Goal: Transaction & Acquisition: Purchase product/service

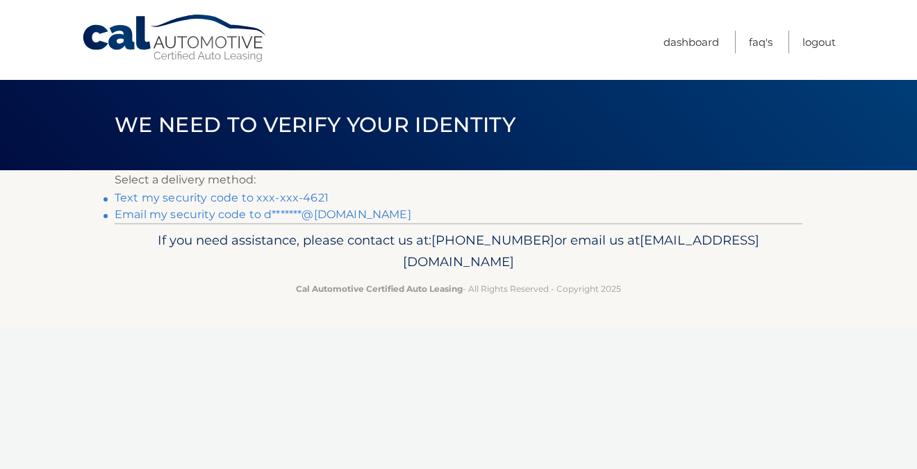
click at [269, 198] on link "Text my security code to xxx-xxx-4621" at bounding box center [222, 197] width 214 height 13
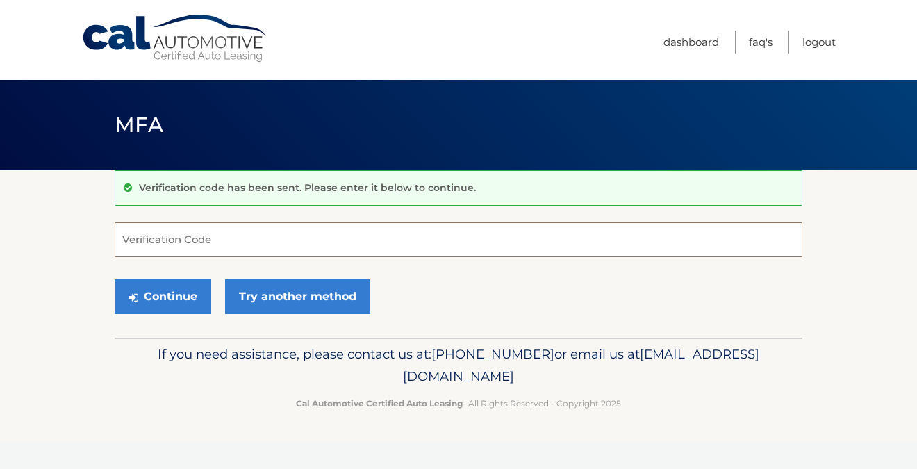
click at [170, 230] on input "Verification Code" at bounding box center [459, 239] width 688 height 35
type input "654614"
click at [115, 279] on button "Continue" at bounding box center [163, 296] width 97 height 35
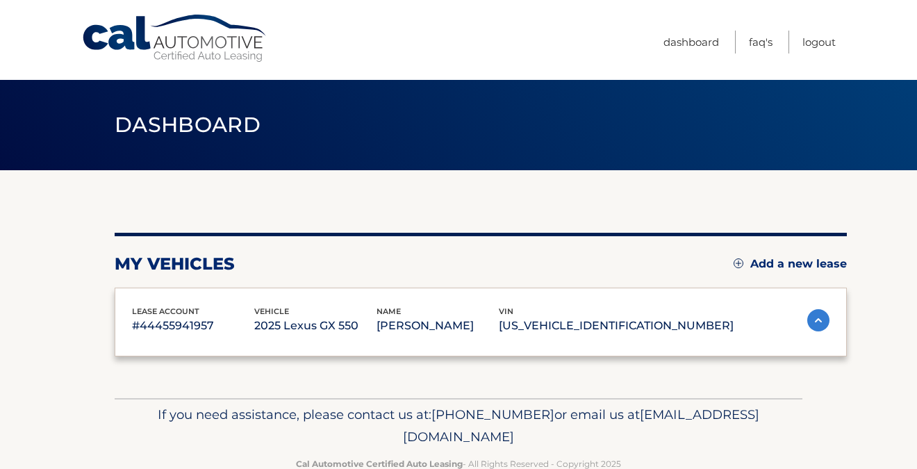
click at [156, 295] on div "lease account #44455941957 vehicle 2025 Lexus GX 550 name DEVIN KOGEL vin JTJTB…" at bounding box center [481, 322] width 733 height 69
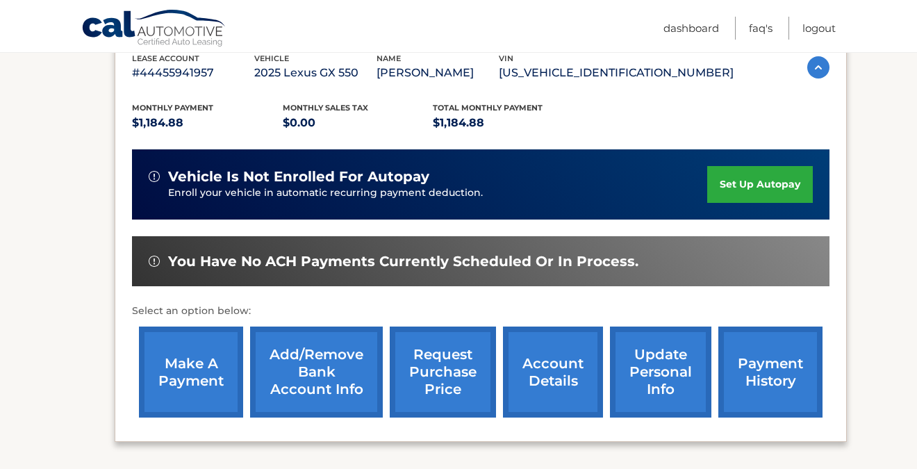
scroll to position [259, 0]
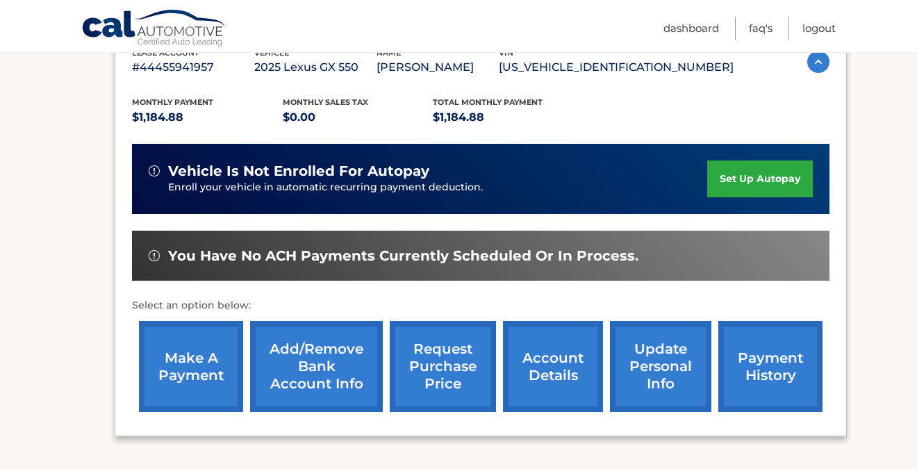
click at [181, 381] on link "make a payment" at bounding box center [191, 366] width 104 height 91
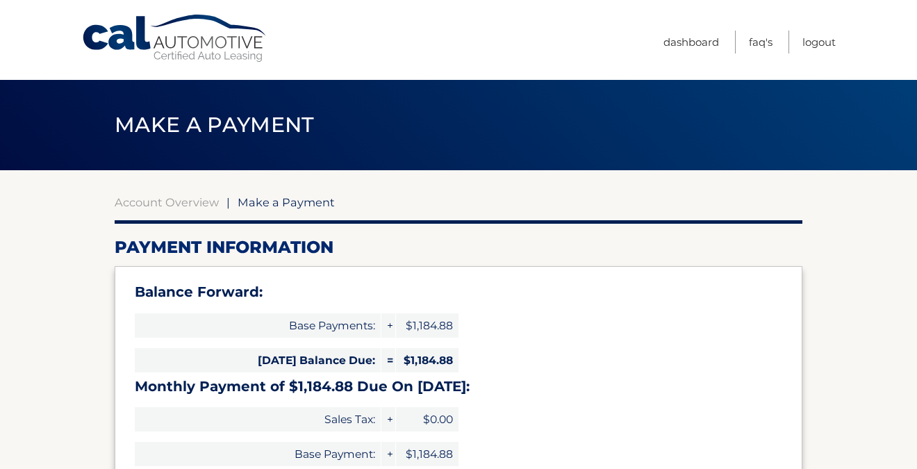
select select "ZTNhYzJjMDMtOTJlMy00N2I3LWFlMWMtYWM4NmFkZWUzOGNj"
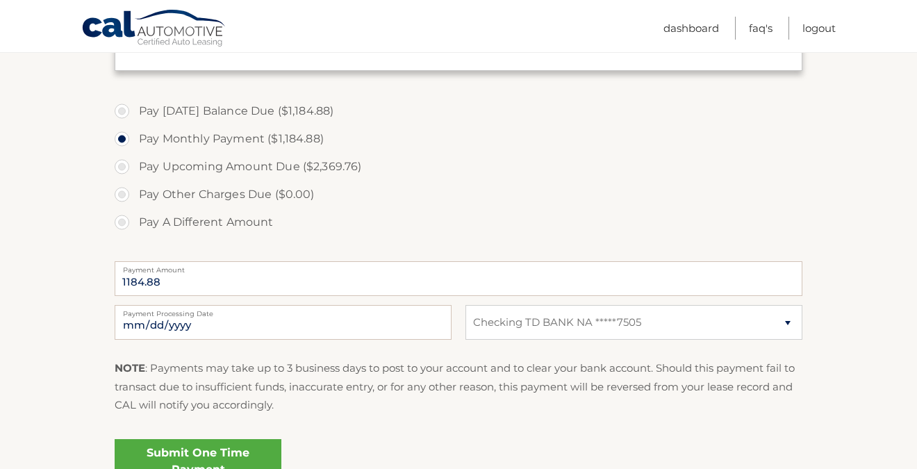
scroll to position [445, 0]
click at [623, 321] on select "Select Bank Account Checking TD BANK NA *****7505" at bounding box center [634, 320] width 337 height 35
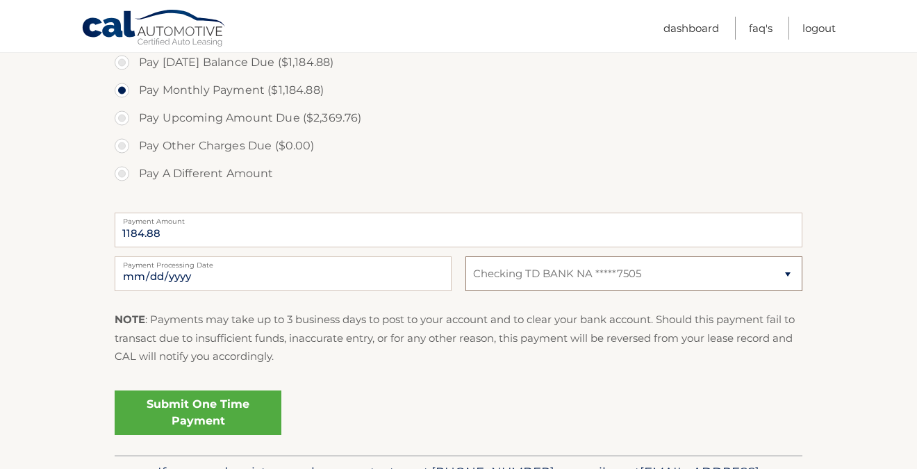
scroll to position [496, 0]
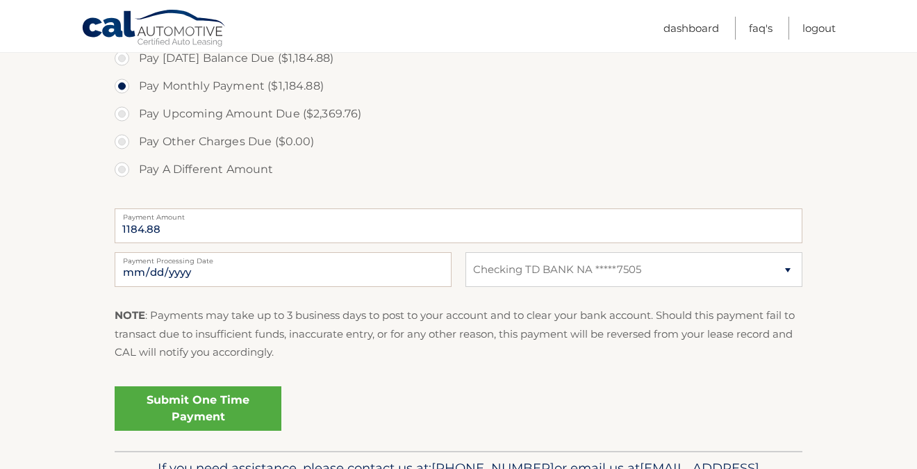
click at [218, 409] on link "Submit One Time Payment" at bounding box center [198, 408] width 167 height 44
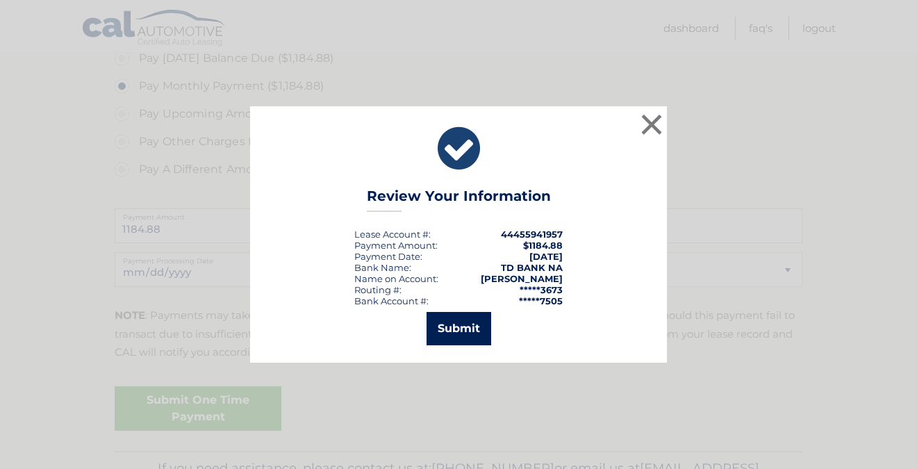
click at [462, 328] on button "Submit" at bounding box center [459, 328] width 65 height 33
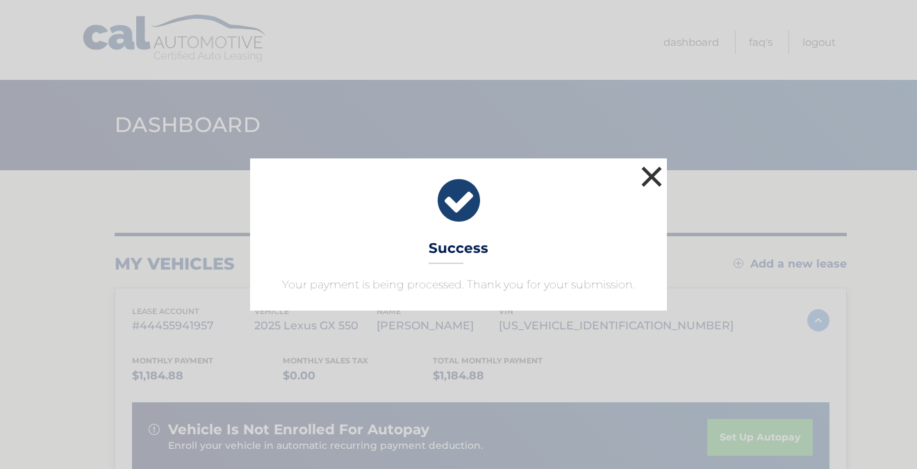
click at [651, 171] on button "×" at bounding box center [652, 177] width 28 height 28
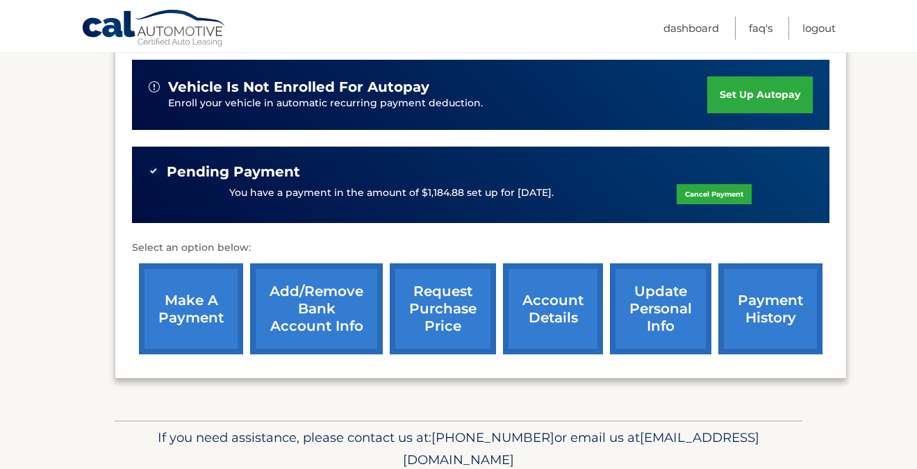
scroll to position [343, 0]
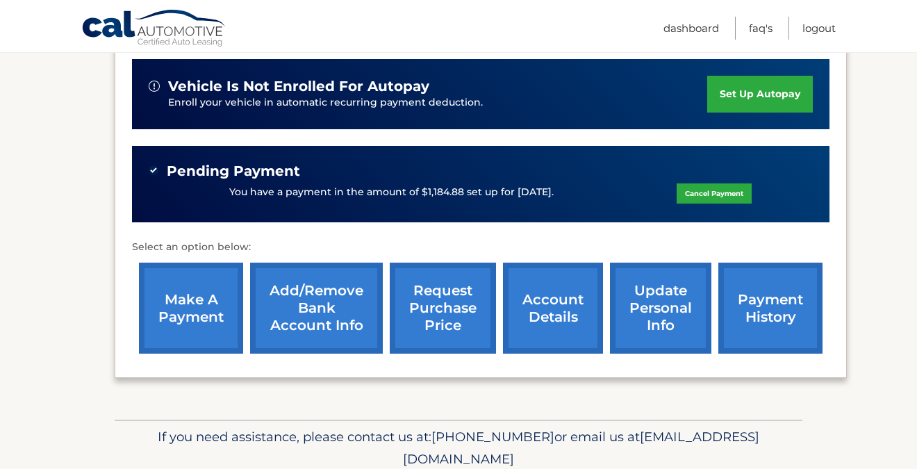
click at [325, 301] on link "Add/Remove bank account info" at bounding box center [316, 308] width 133 height 91
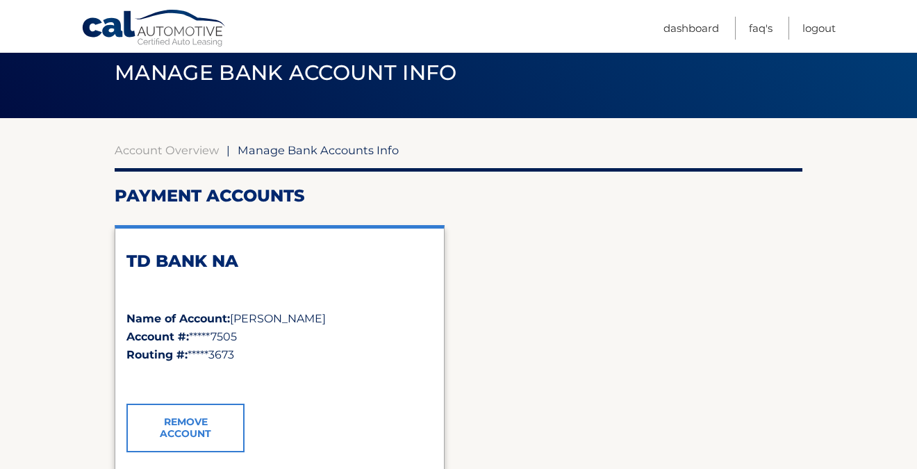
scroll to position [45, 0]
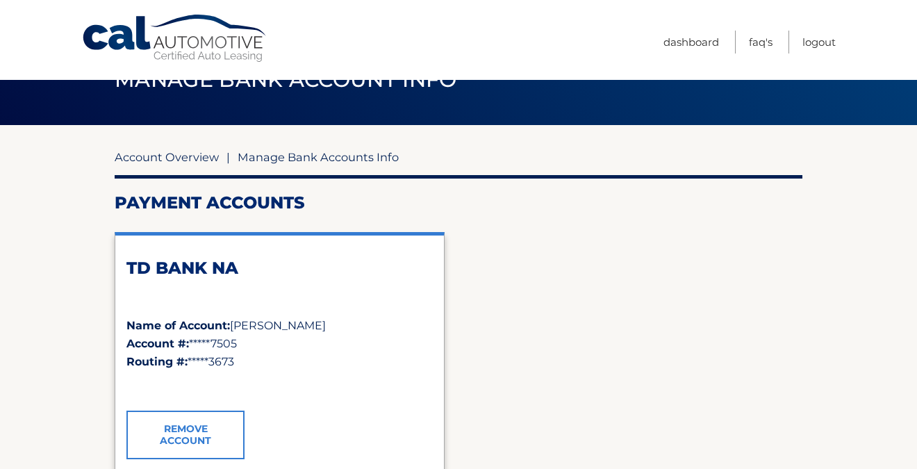
click at [174, 157] on link "Account Overview" at bounding box center [167, 157] width 104 height 14
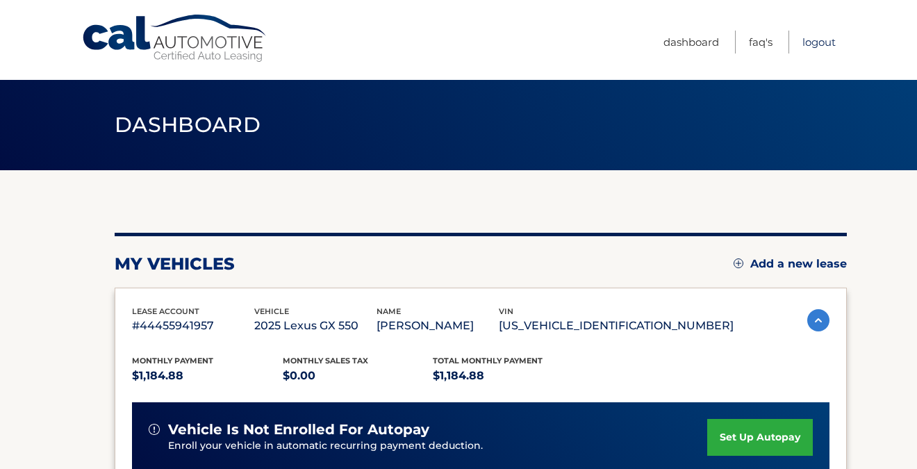
click at [823, 44] on link "Logout" at bounding box center [819, 42] width 33 height 23
